Goal: Find specific page/section

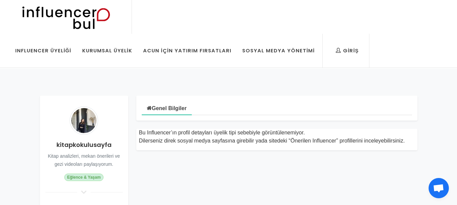
click at [75, 14] on img at bounding box center [65, 17] width 111 height 34
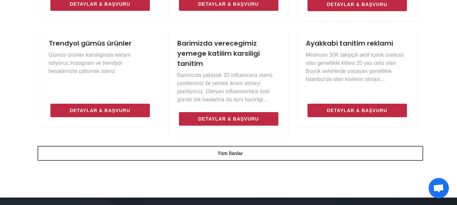
scroll to position [542, 0]
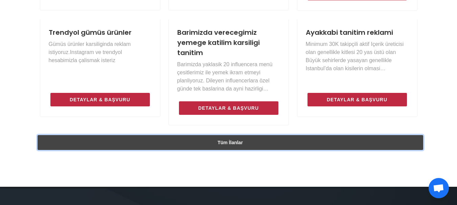
click at [214, 142] on link "Tüm İlanlar" at bounding box center [231, 142] width 386 height 15
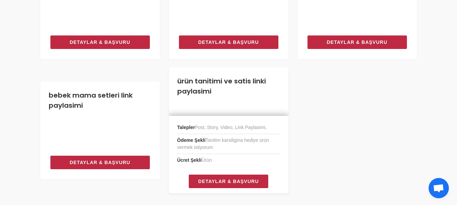
scroll to position [663, 0]
